Goal: Information Seeking & Learning: Find specific fact

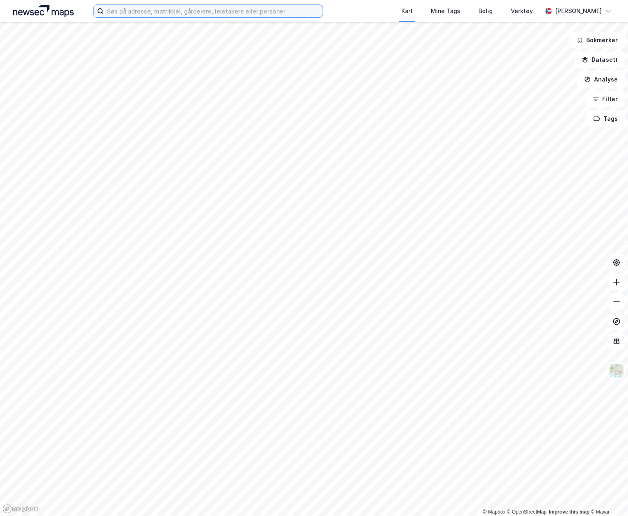
click at [111, 13] on input at bounding box center [213, 11] width 219 height 12
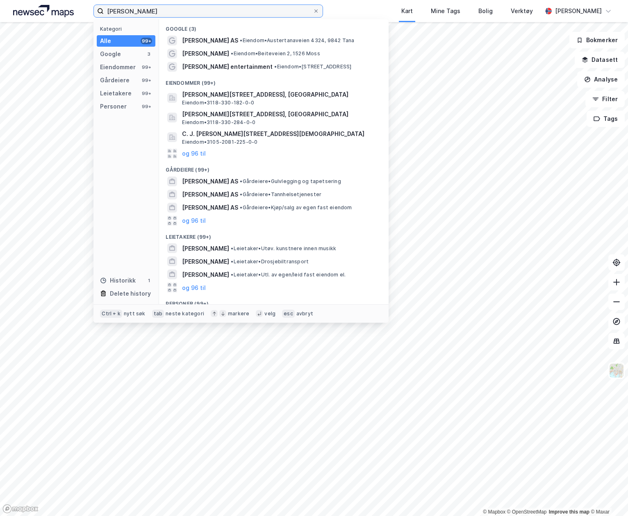
scroll to position [85, 0]
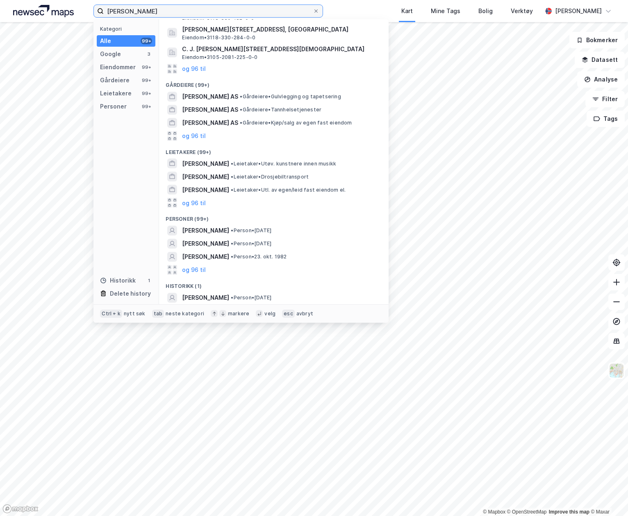
type input "[PERSON_NAME]"
click at [219, 300] on span "[PERSON_NAME]" at bounding box center [205, 298] width 47 height 10
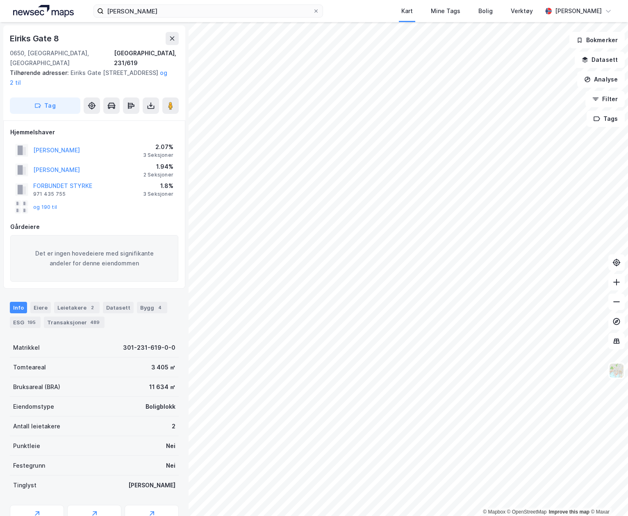
click at [91, 318] on div "489" at bounding box center [95, 322] width 13 height 8
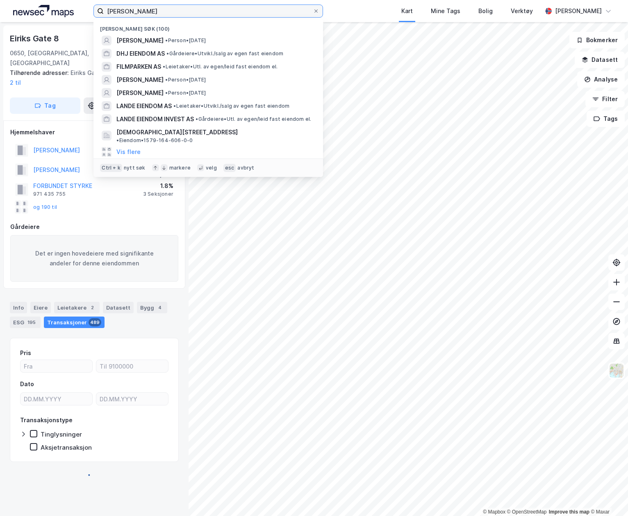
click at [196, 16] on input "[PERSON_NAME]" at bounding box center [208, 11] width 209 height 12
click at [197, 11] on input "[PERSON_NAME]" at bounding box center [208, 11] width 209 height 12
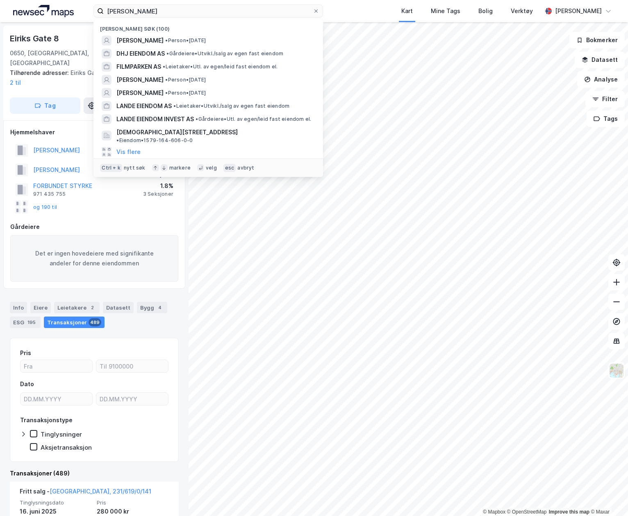
click at [183, 39] on span "• Person • [DATE]" at bounding box center [185, 40] width 41 height 7
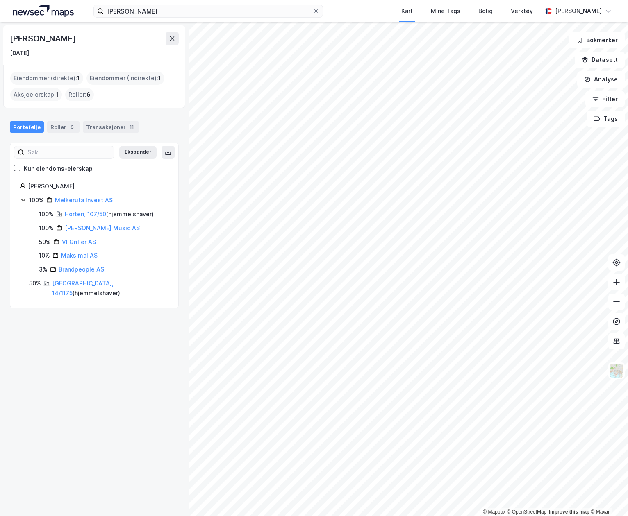
click at [127, 126] on div "11" at bounding box center [131, 127] width 8 height 8
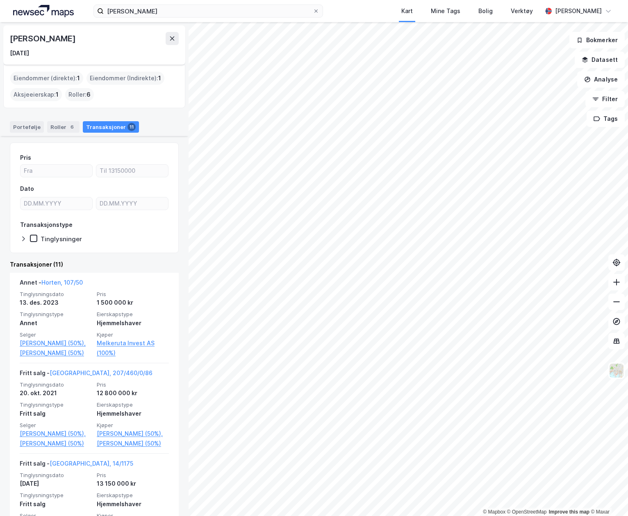
scroll to position [82, 0]
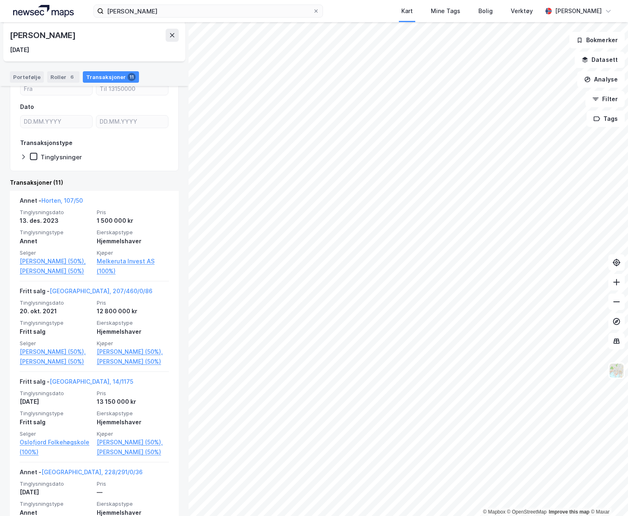
click at [40, 361] on link "[PERSON_NAME] (50%)" at bounding box center [56, 362] width 72 height 10
